Goal: Transaction & Acquisition: Book appointment/travel/reservation

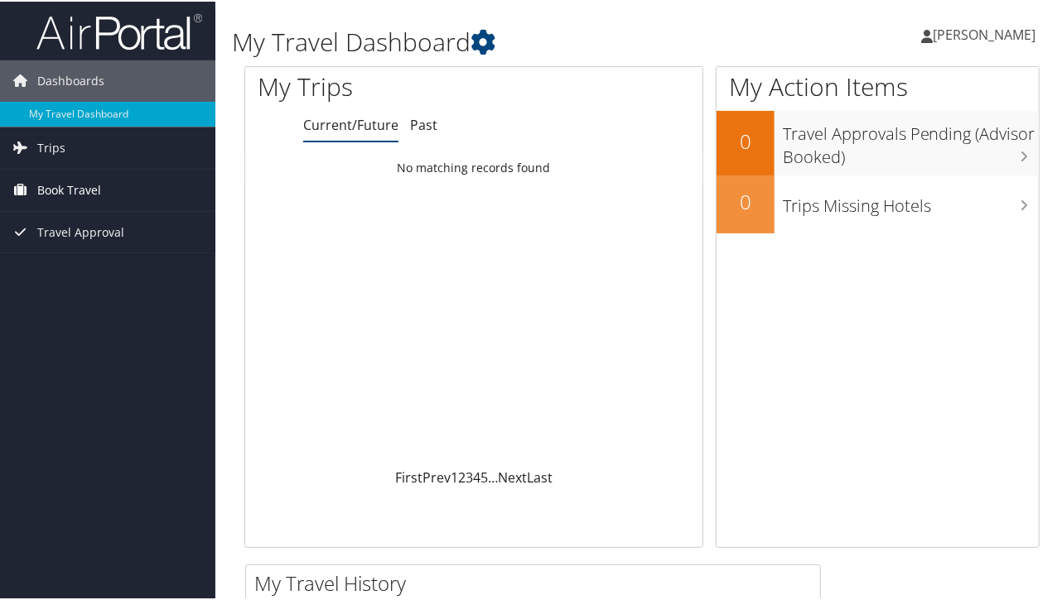
click at [77, 190] on span "Book Travel" at bounding box center [69, 188] width 64 height 41
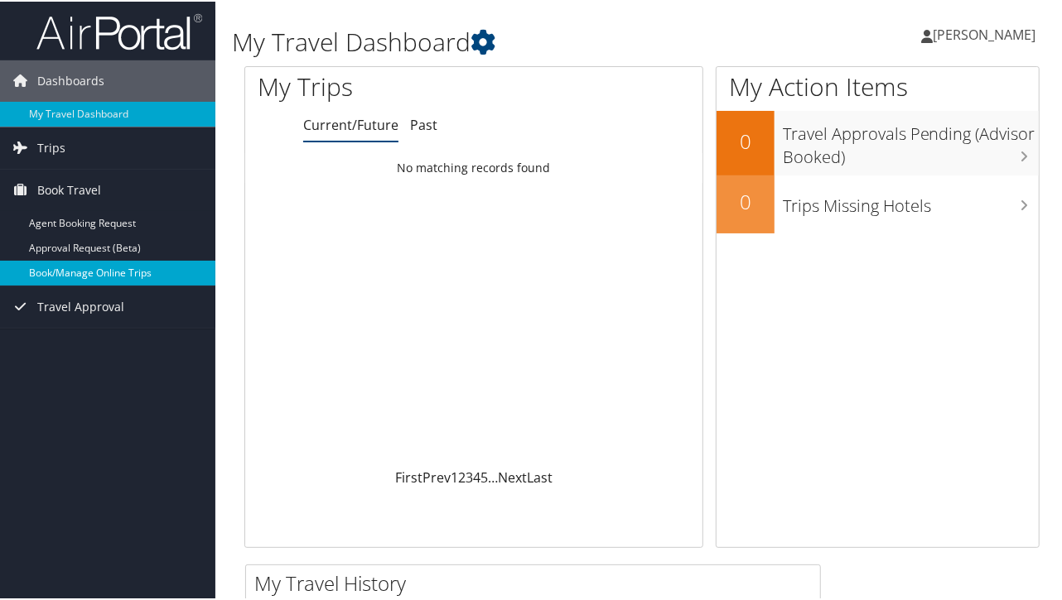
click at [133, 272] on link "Book/Manage Online Trips" at bounding box center [107, 271] width 215 height 25
